Goal: Contribute content: Add original content to the website for others to see

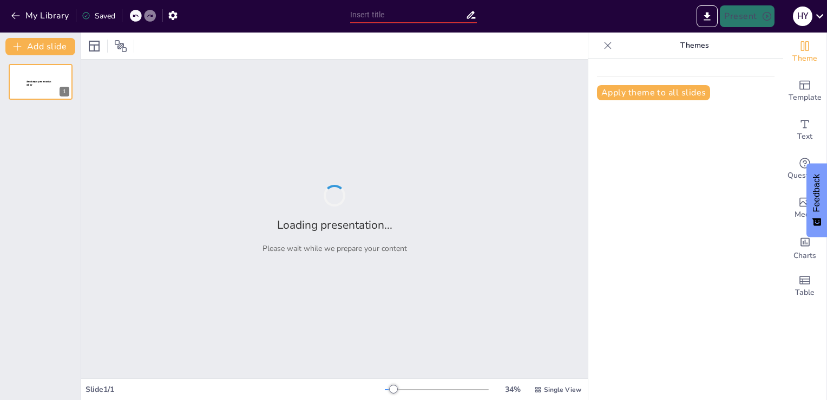
type input "HAPPINESS, HARMONY AND PROFESSION"
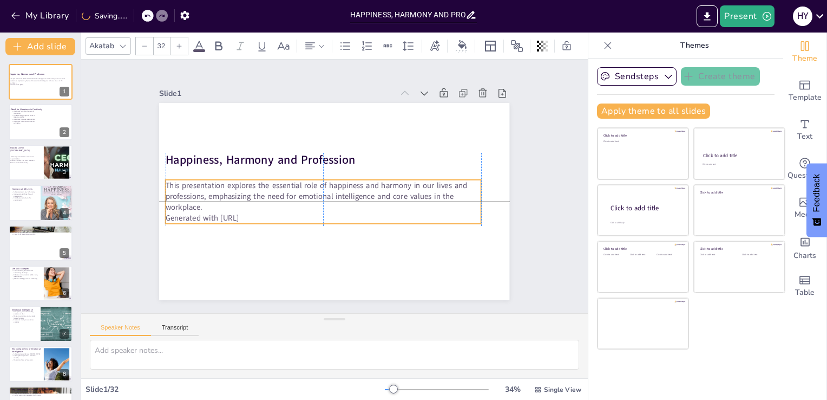
drag, startPoint x: 182, startPoint y: 191, endPoint x: 204, endPoint y: 193, distance: 21.8
click at [204, 193] on p "This presentation explores the essential role of happiness and harmony in our l…" at bounding box center [320, 188] width 275 height 212
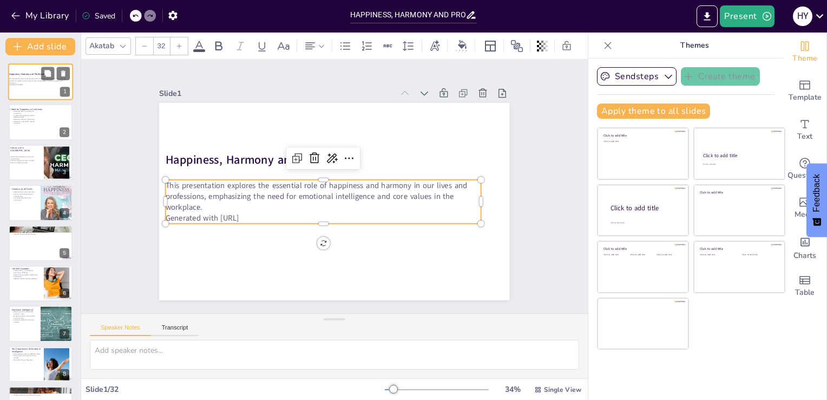
click at [38, 80] on p "This presentation explores the essential role of happiness and harmony in our l…" at bounding box center [38, 81] width 58 height 6
click at [283, 211] on p "Generated with [URL]" at bounding box center [305, 172] width 44 height 315
click at [256, 211] on p "Generated with [URL]" at bounding box center [320, 216] width 315 height 44
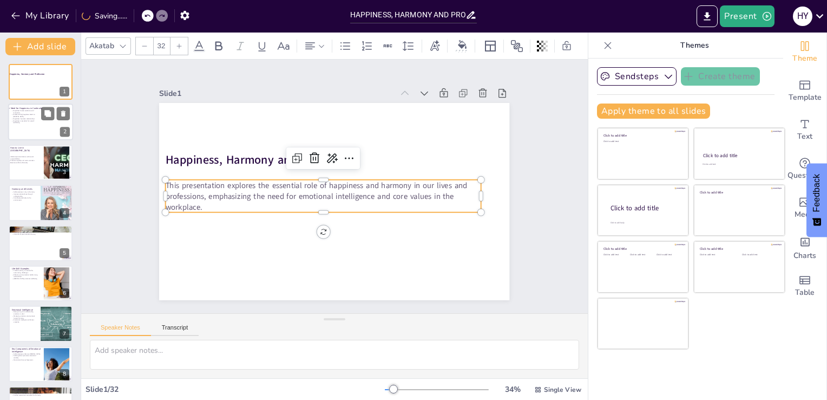
click at [32, 118] on p "Happiness improves relationships." at bounding box center [24, 119] width 26 height 2
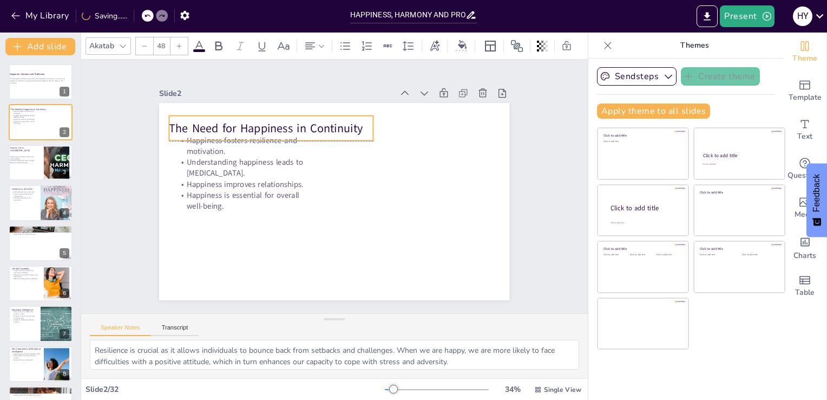
drag, startPoint x: 177, startPoint y: 118, endPoint x: 195, endPoint y: 116, distance: 18.5
click at [313, 116] on p "The Need for Happiness in Continuity" at bounding box center [362, 104] width 98 height 193
click at [22, 165] on div at bounding box center [40, 162] width 65 height 37
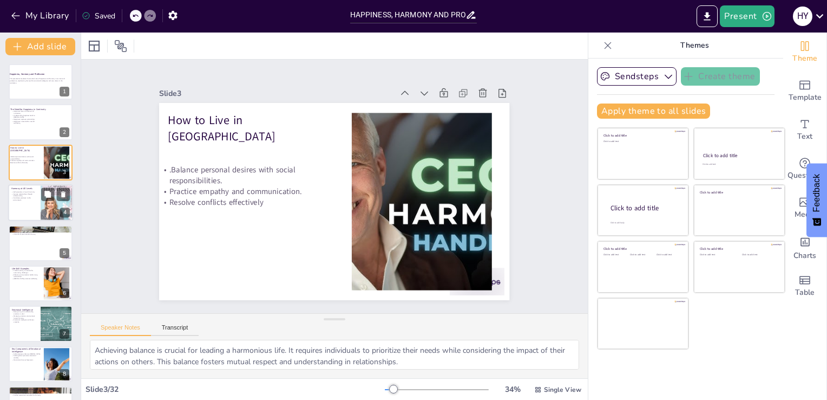
click at [28, 198] on p "Contribute positively to the environment." at bounding box center [24, 199] width 26 height 4
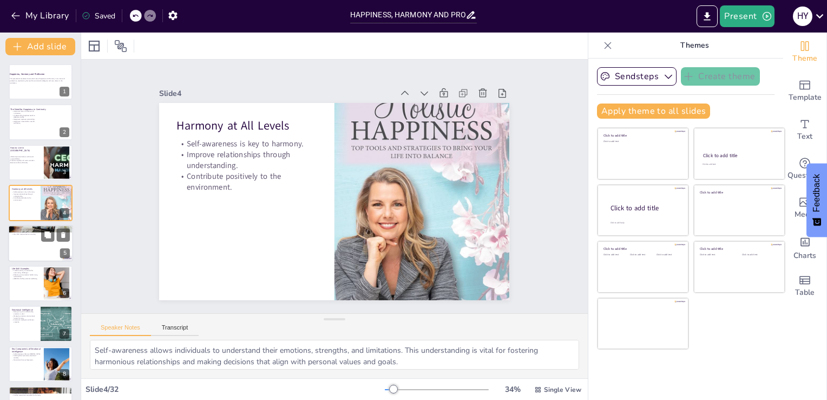
click at [22, 238] on div at bounding box center [40, 243] width 65 height 37
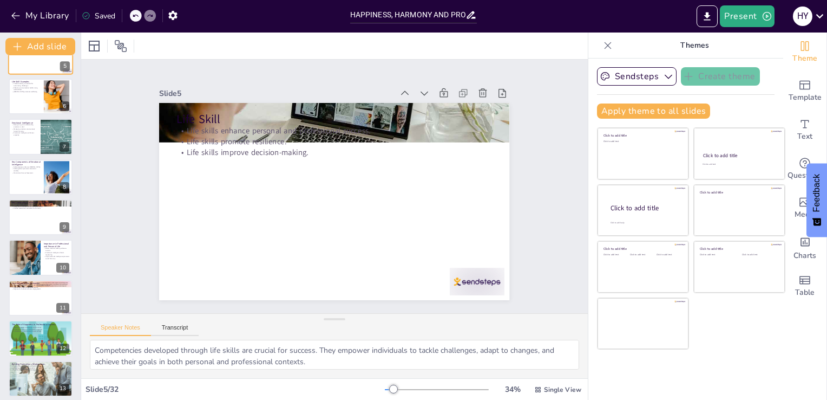
scroll to position [188, 0]
click at [14, 179] on div at bounding box center [40, 176] width 65 height 37
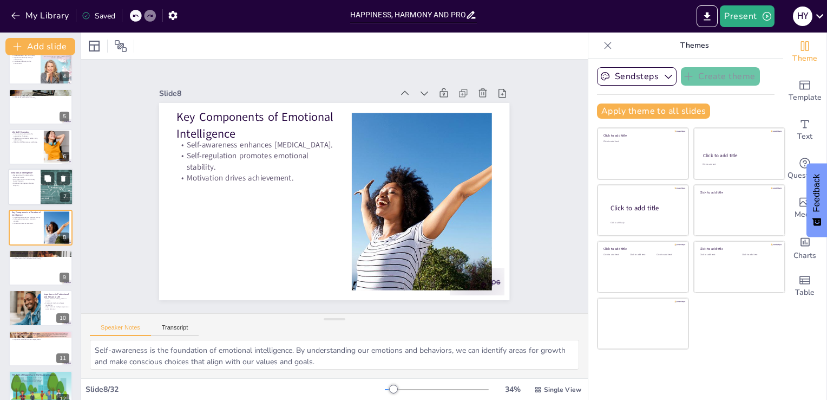
click at [27, 191] on div at bounding box center [40, 187] width 65 height 37
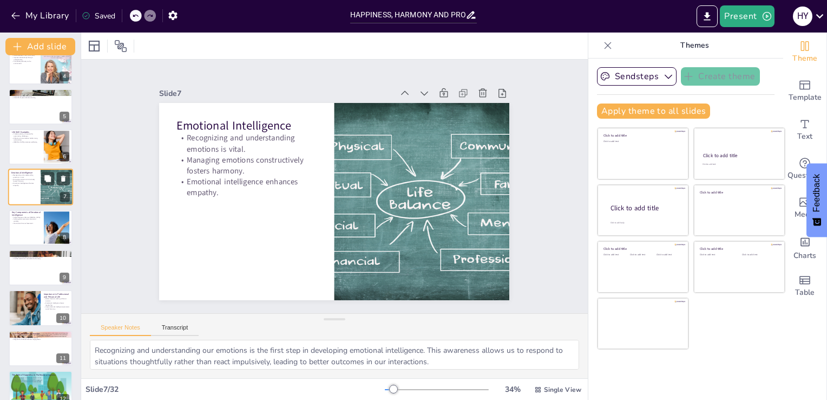
scroll to position [96, 0]
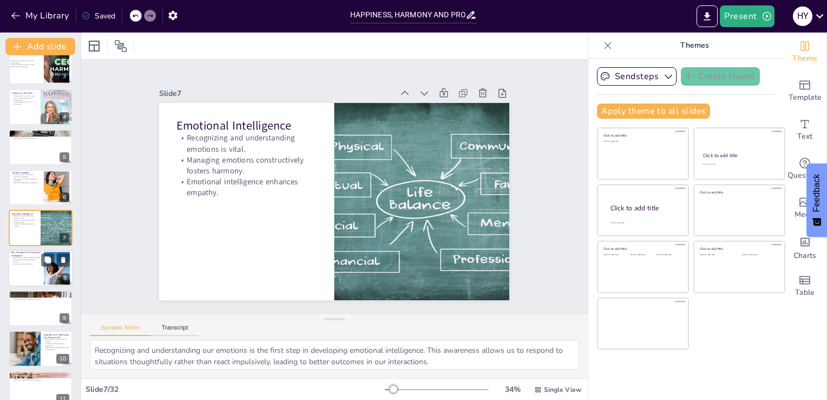
click at [25, 265] on div at bounding box center [40, 268] width 65 height 37
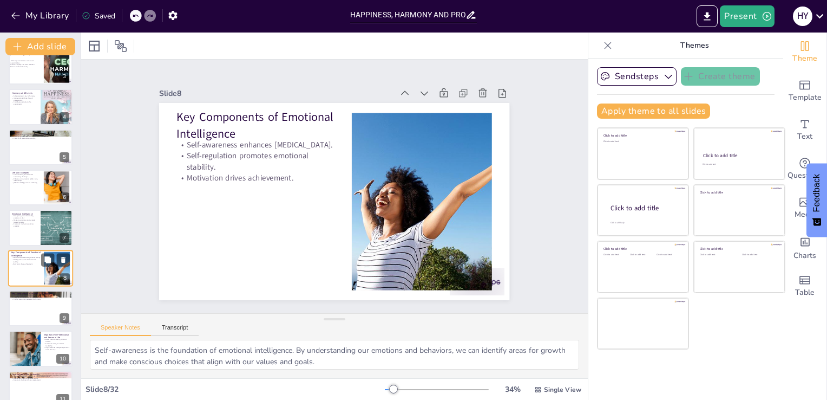
scroll to position [136, 0]
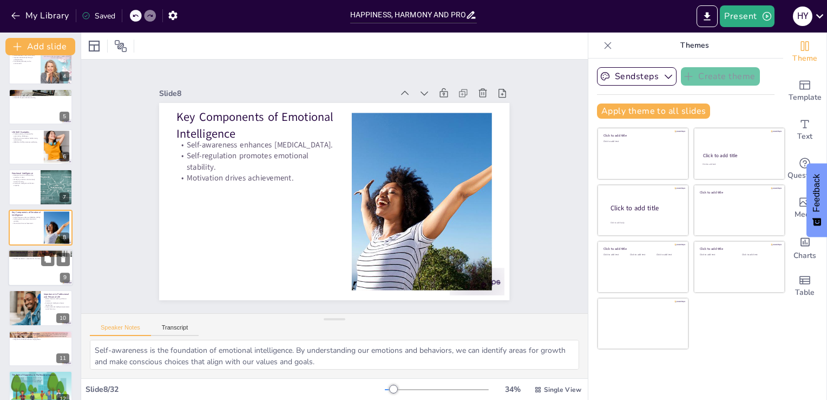
click at [26, 272] on div at bounding box center [40, 267] width 65 height 37
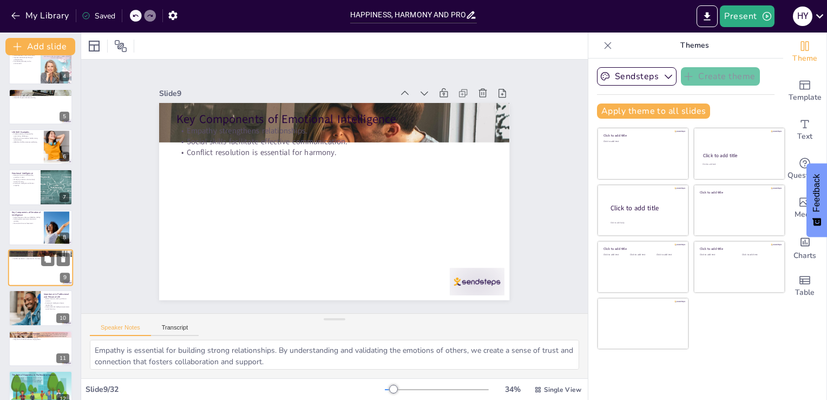
scroll to position [177, 0]
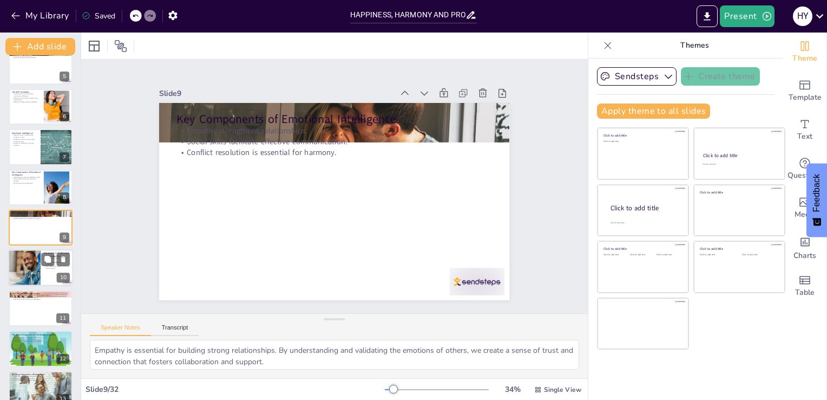
click at [37, 266] on div at bounding box center [24, 268] width 105 height 37
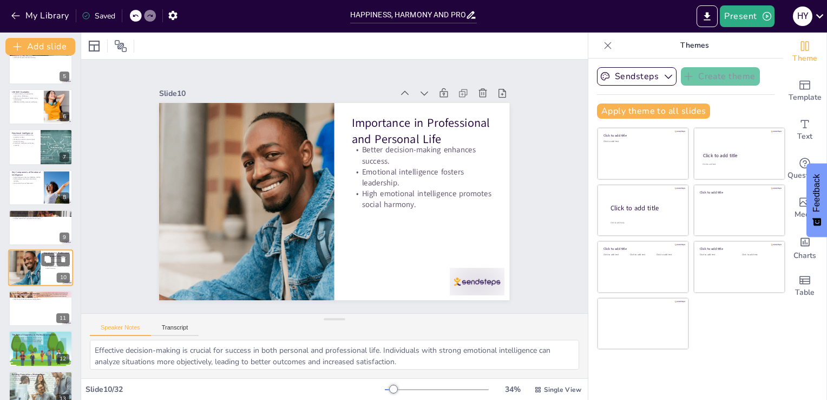
scroll to position [217, 0]
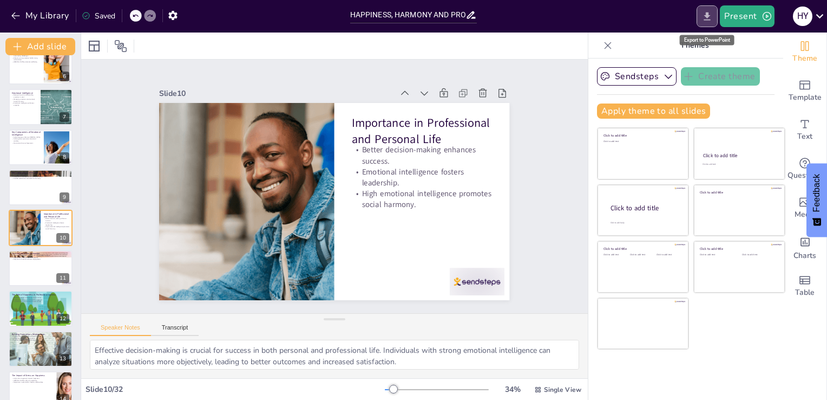
click at [713, 18] on icon "Export to PowerPoint" at bounding box center [707, 16] width 11 height 11
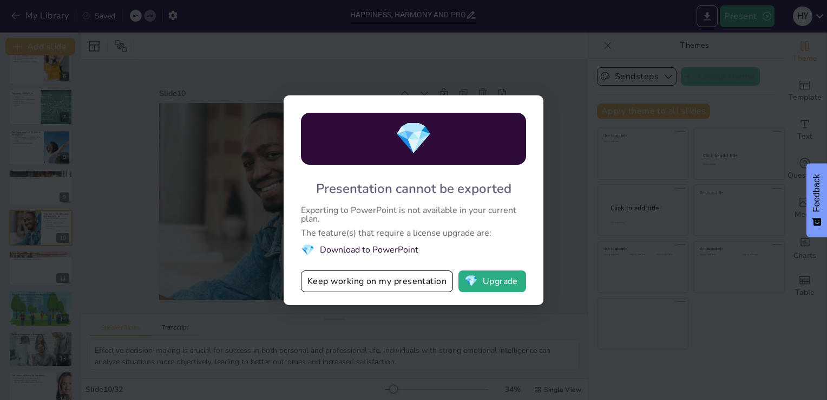
click at [615, 129] on div "💎 Presentation cannot be exported Exporting to PowerPoint is not available in y…" at bounding box center [413, 200] width 827 height 400
click at [392, 277] on button "Keep working on my presentation" at bounding box center [377, 281] width 152 height 22
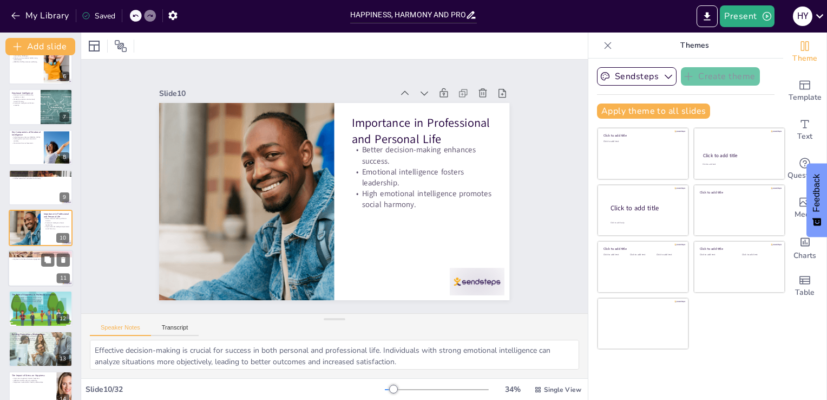
click at [30, 268] on div at bounding box center [40, 268] width 65 height 37
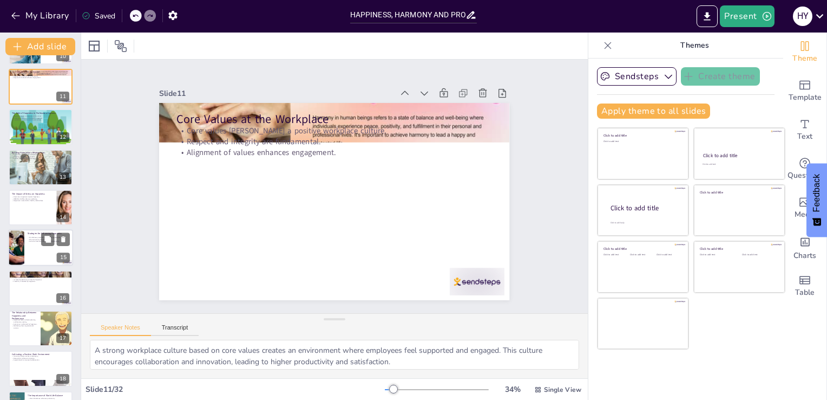
click at [29, 251] on div at bounding box center [40, 248] width 65 height 37
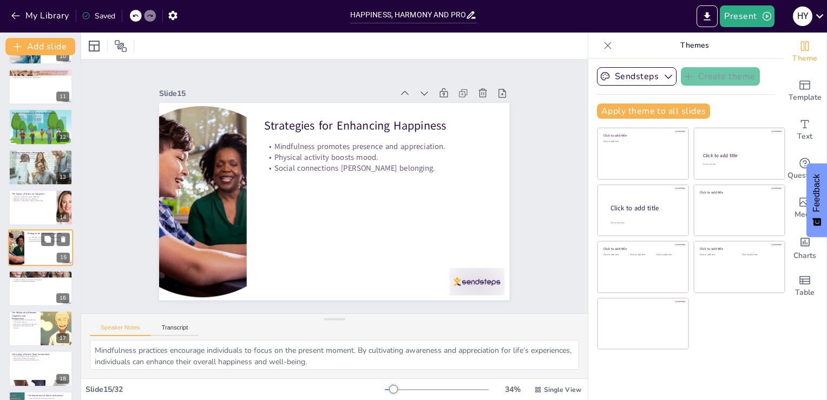
scroll to position [418, 0]
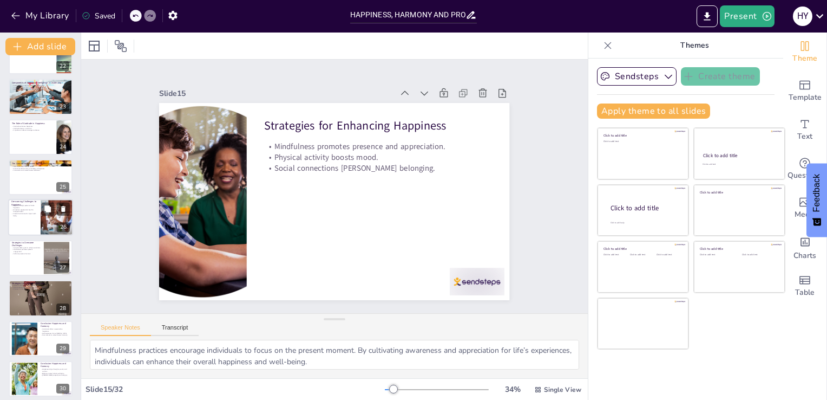
click at [25, 225] on div at bounding box center [40, 217] width 65 height 37
type textarea "Negative thought patterns, such as pessimism, can significantly hinder happines…"
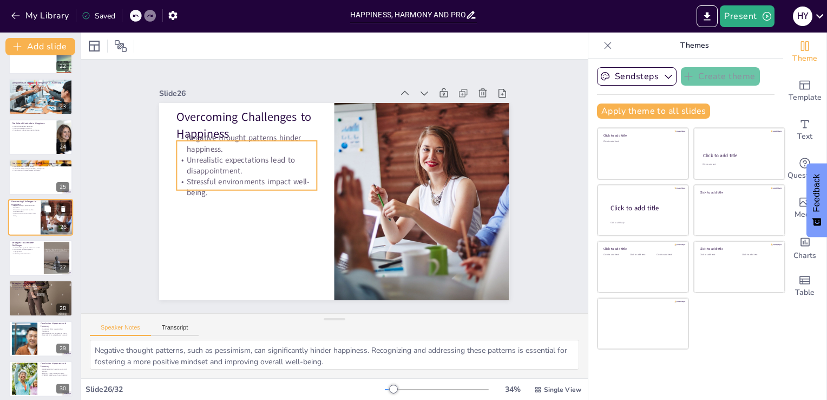
scroll to position [861, 0]
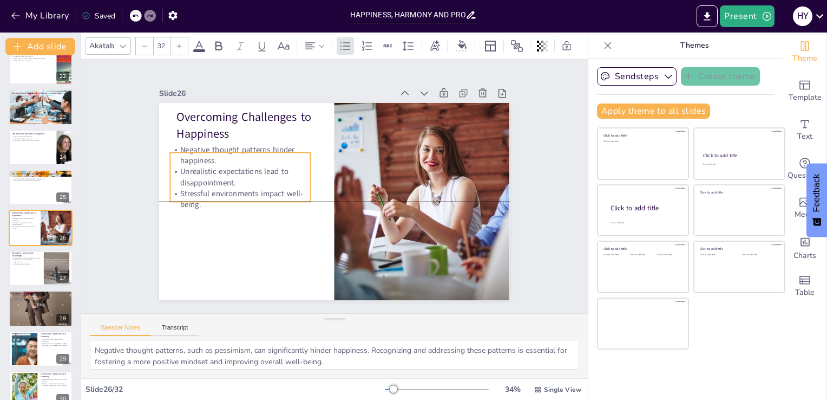
drag, startPoint x: 185, startPoint y: 162, endPoint x: 178, endPoint y: 171, distance: 11.3
click at [178, 171] on p "Unrealistic expectations lead to disappointment." at bounding box center [245, 157] width 142 height 50
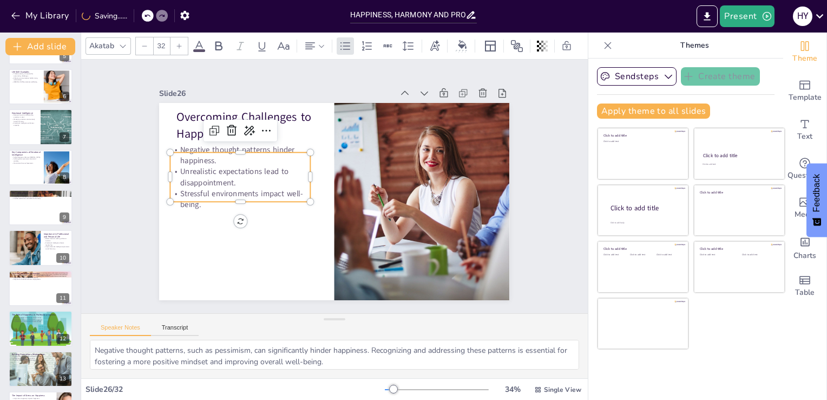
scroll to position [0, 0]
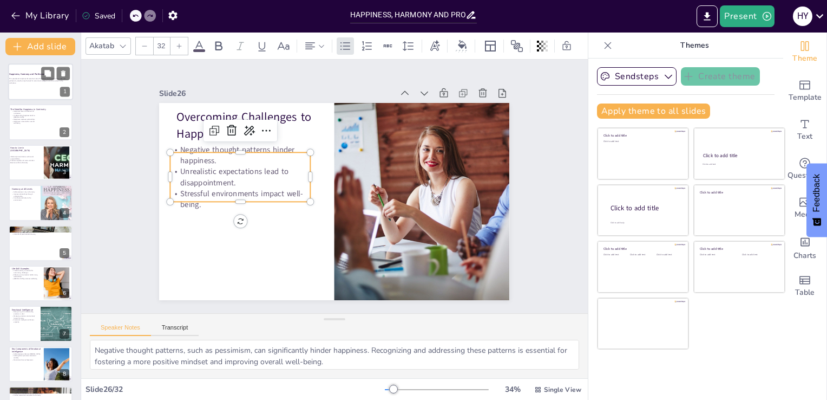
click at [41, 81] on p "This presentation explores the essential role of happiness and harmony in our l…" at bounding box center [38, 81] width 58 height 6
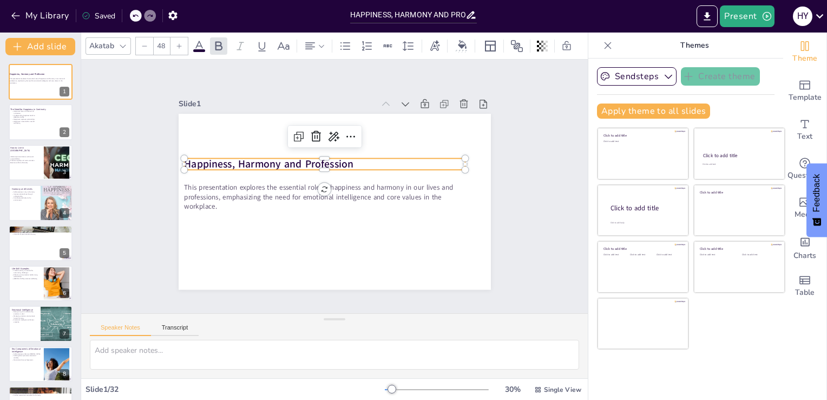
click at [346, 162] on p "Happiness, Harmony and Profession" at bounding box center [339, 162] width 236 height 177
click at [348, 159] on p "Happiness, Harmony and Profession" at bounding box center [346, 165] width 177 height 236
click at [347, 158] on p "Happiness, Harmony and Profession" at bounding box center [324, 164] width 281 height 15
click at [350, 160] on p "Happiness, Harmony and Profession" at bounding box center [334, 162] width 263 height 128
click at [348, 159] on p "Happiness, Harmony and Profession" at bounding box center [342, 162] width 219 height 199
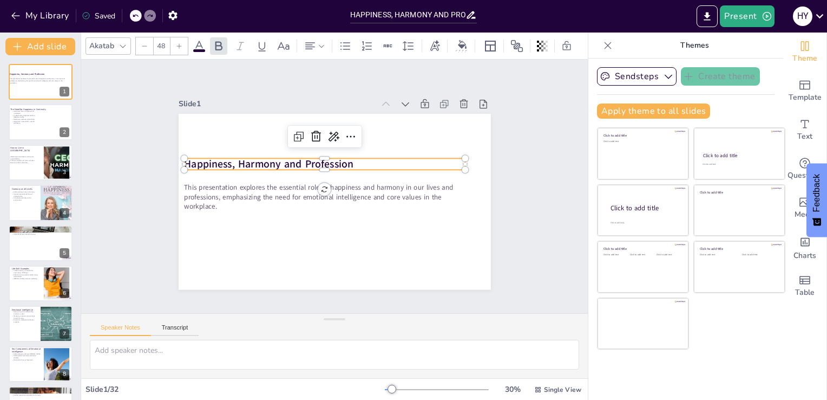
click at [348, 159] on p "Happiness, Harmony and Profession" at bounding box center [358, 181] width 73 height 278
click at [347, 158] on p "Happiness, Harmony and Profession" at bounding box center [339, 162] width 236 height 177
drag, startPoint x: 347, startPoint y: 158, endPoint x: 132, endPoint y: 154, distance: 214.5
click at [132, 154] on div "Slide 1 This presentation explores the essential role of happiness and harmony …" at bounding box center [334, 186] width 531 height 305
copy strong "Happiness, Harmony and Profession"
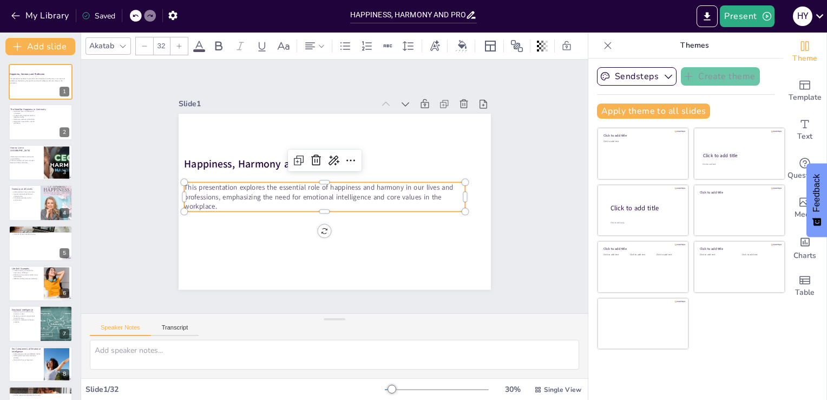
click at [213, 198] on p "This presentation explores the essential role of happiness and harmony in our l…" at bounding box center [322, 193] width 277 height 115
click at [210, 202] on p "This presentation explores the essential role of happiness and harmony in our l…" at bounding box center [324, 195] width 283 height 58
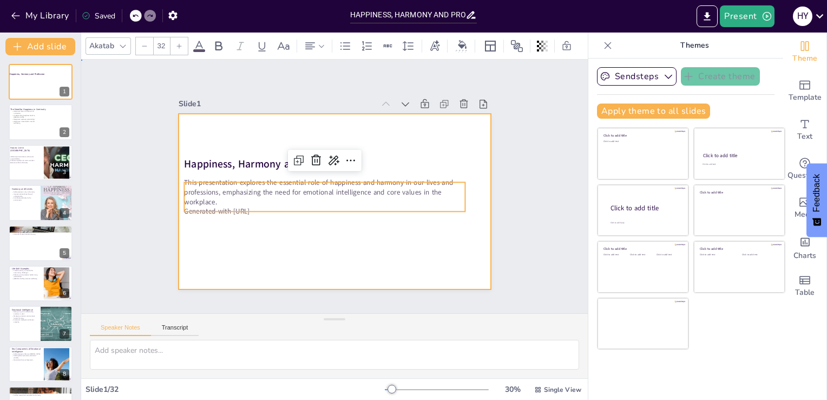
click at [243, 215] on div at bounding box center [331, 201] width 342 height 237
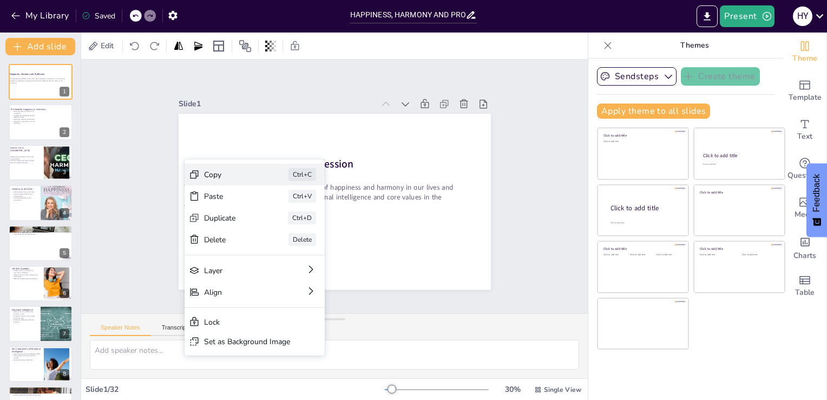
click at [266, 223] on div "Copy Ctrl+C" at bounding box center [336, 234] width 140 height 22
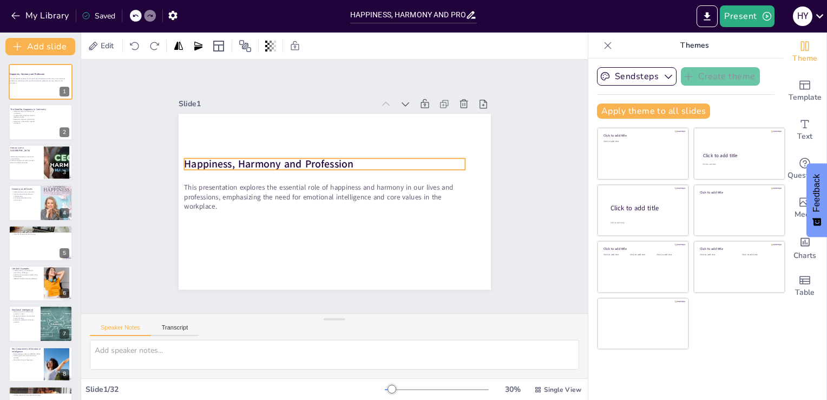
click at [215, 155] on strong "Happiness, Harmony and Profession" at bounding box center [271, 157] width 170 height 32
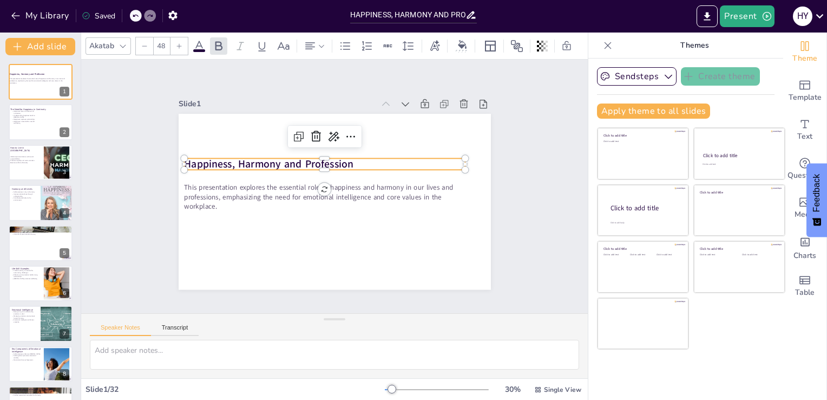
click at [215, 155] on strong "Happiness, Harmony and Profession" at bounding box center [278, 145] width 165 height 66
drag, startPoint x: 343, startPoint y: 161, endPoint x: 175, endPoint y: 161, distance: 167.9
click at [175, 161] on div "This presentation explores the essential role of happiness and harmony in our l…" at bounding box center [328, 200] width 357 height 288
copy strong "Happiness, Harmony and Profession"
